Goal: Communication & Community: Ask a question

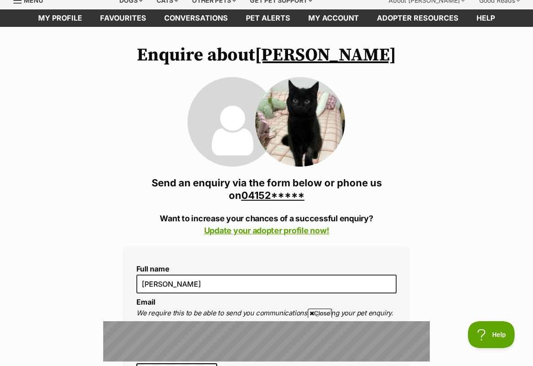
scroll to position [39, 0]
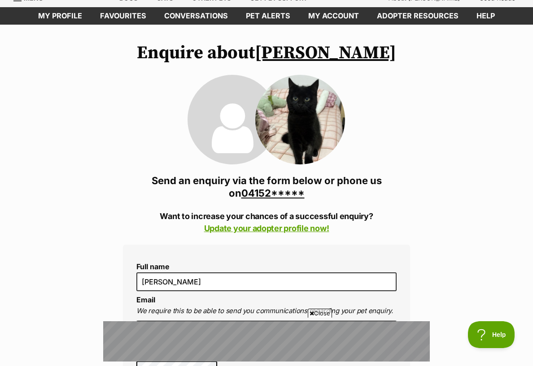
click at [281, 193] on link "04152*****" at bounding box center [272, 193] width 63 height 12
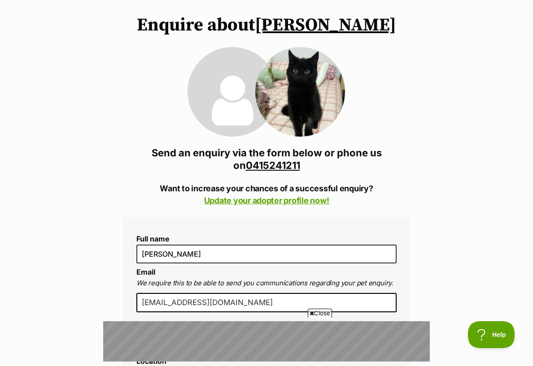
scroll to position [67, 0]
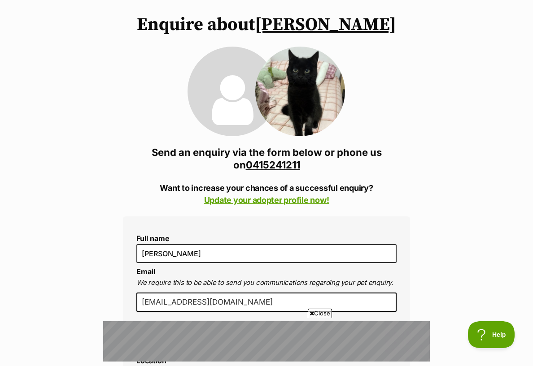
click at [282, 166] on link "0415241211" at bounding box center [273, 165] width 54 height 12
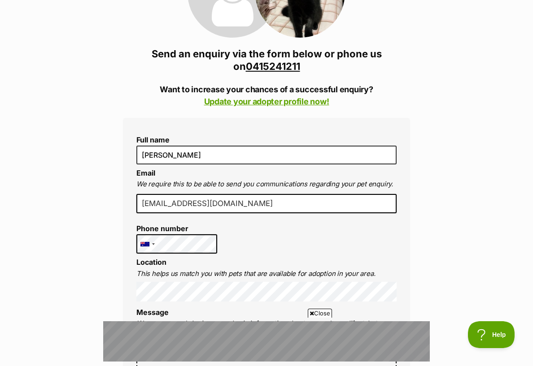
scroll to position [166, 0]
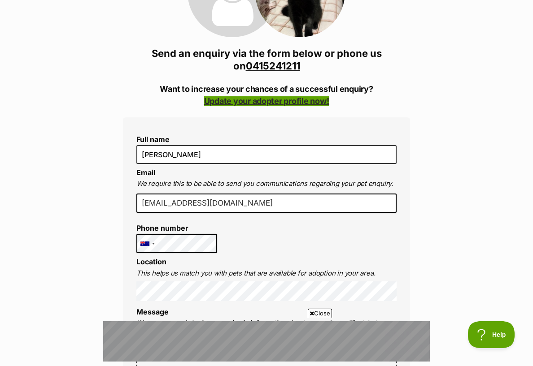
click at [296, 103] on link "Update your adopter profile now!" at bounding box center [266, 100] width 125 height 9
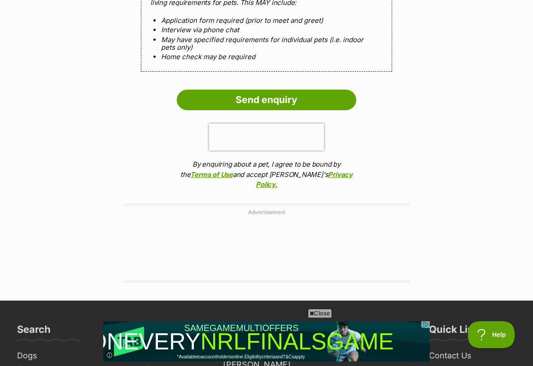
scroll to position [940, 0]
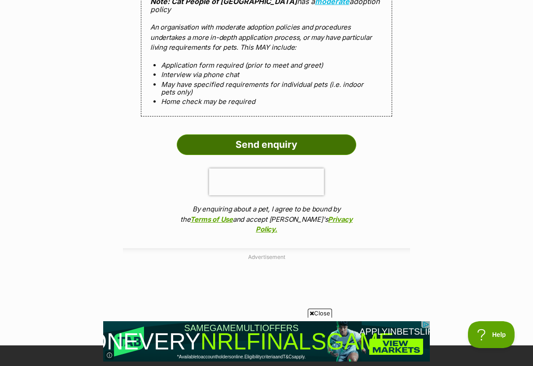
click at [270, 135] on input "Send enquiry" at bounding box center [266, 145] width 179 height 21
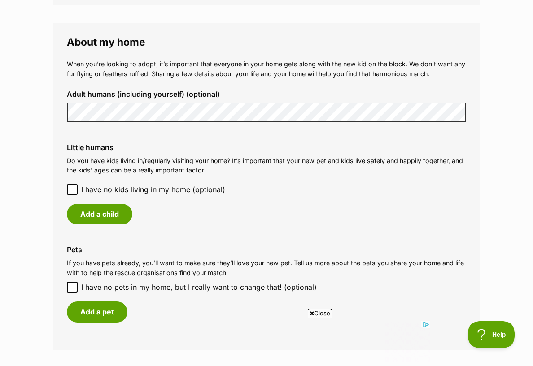
scroll to position [710, 0]
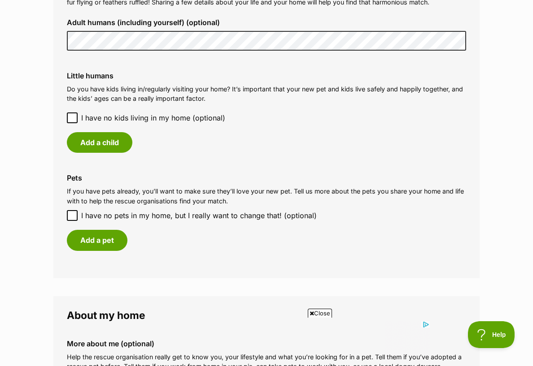
click at [73, 116] on icon at bounding box center [72, 118] width 6 height 6
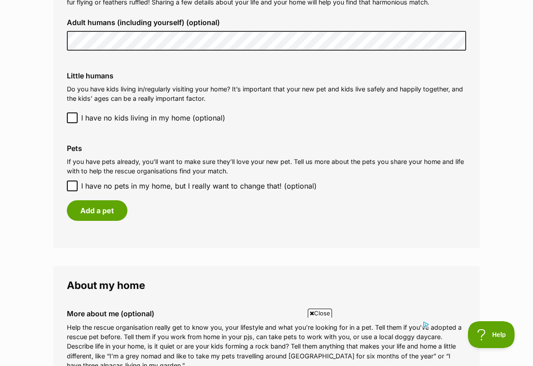
click at [74, 185] on icon at bounding box center [72, 186] width 5 height 4
click at [74, 185] on input "I have no pets in my home, but I really want to change that! (optional)" at bounding box center [72, 186] width 11 height 11
checkbox input "true"
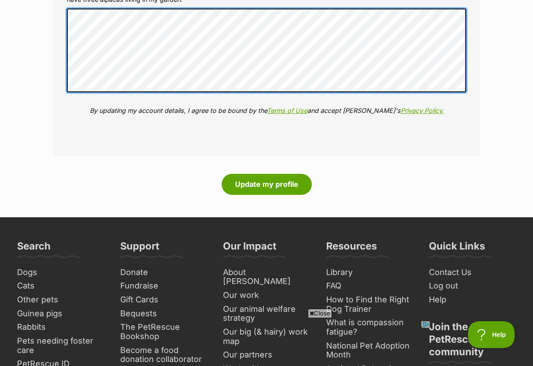
scroll to position [1068, 0]
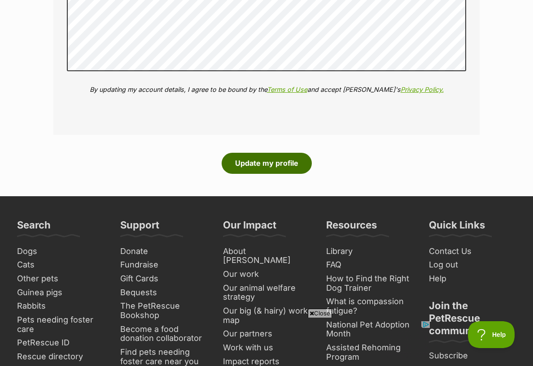
click at [250, 163] on button "Update my profile" at bounding box center [267, 163] width 90 height 21
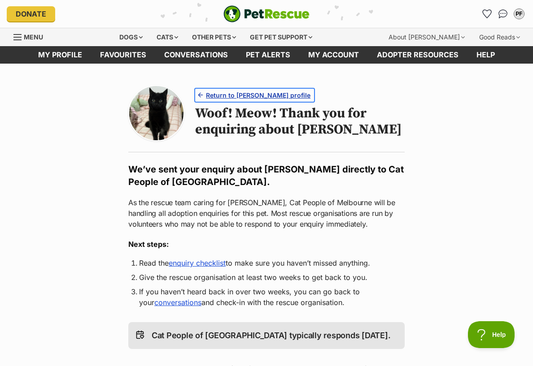
click at [256, 95] on span "Return to Jiji Mewell's profile" at bounding box center [258, 95] width 105 height 9
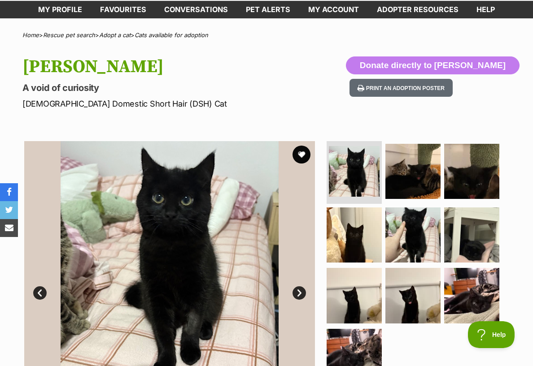
scroll to position [59, 0]
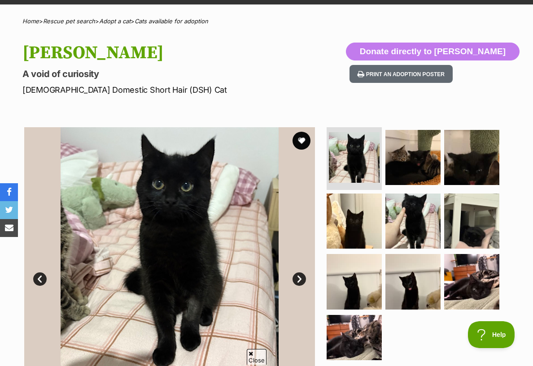
click at [153, 266] on img at bounding box center [169, 272] width 291 height 291
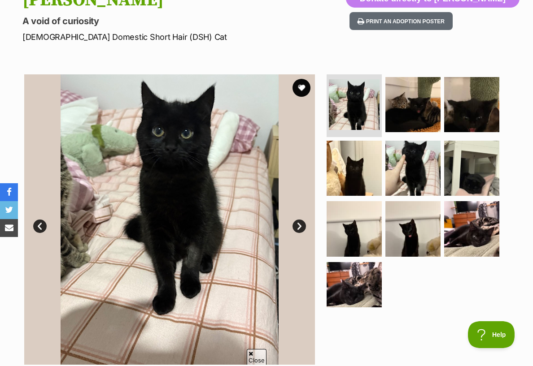
scroll to position [114, 0]
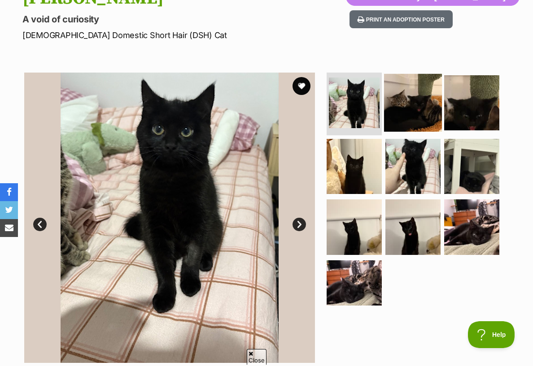
click at [430, 112] on img at bounding box center [413, 103] width 58 height 58
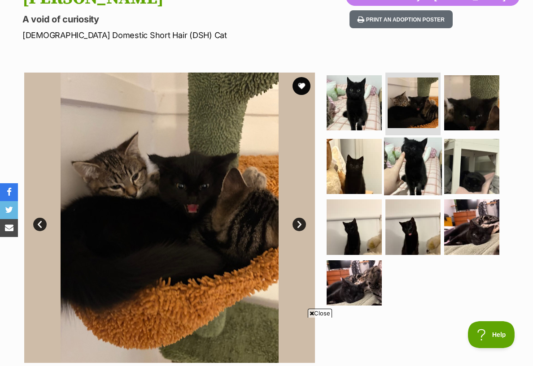
scroll to position [0, 0]
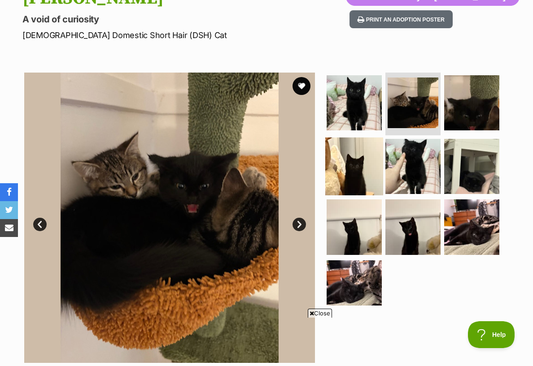
click at [360, 170] on img at bounding box center [354, 166] width 58 height 58
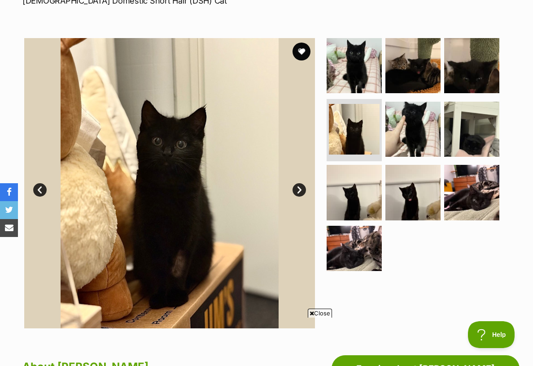
scroll to position [150, 0]
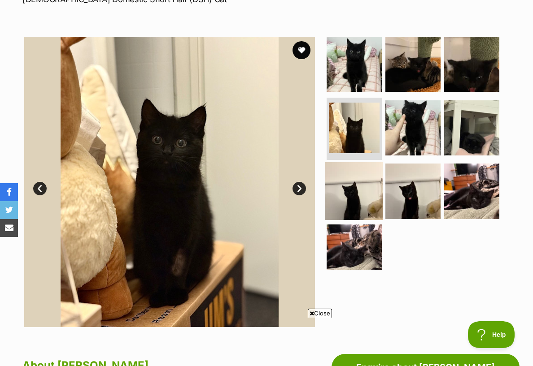
click at [355, 205] on img at bounding box center [354, 191] width 58 height 58
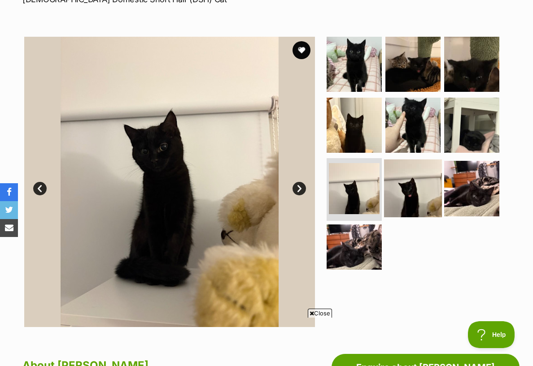
click at [415, 196] on img at bounding box center [413, 189] width 58 height 58
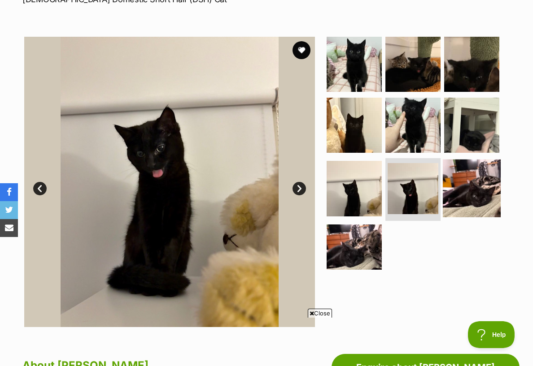
click at [490, 186] on img at bounding box center [472, 189] width 58 height 58
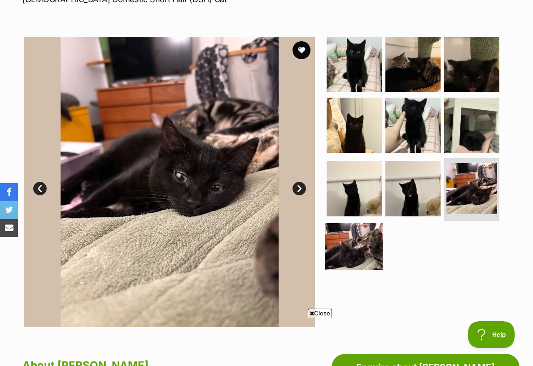
click at [348, 262] on img at bounding box center [354, 252] width 58 height 58
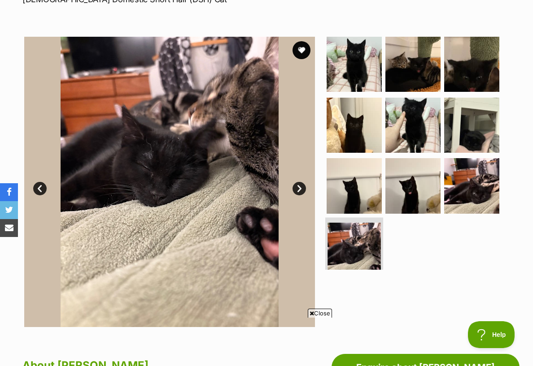
scroll to position [18, 0]
